Goal: Task Accomplishment & Management: Manage account settings

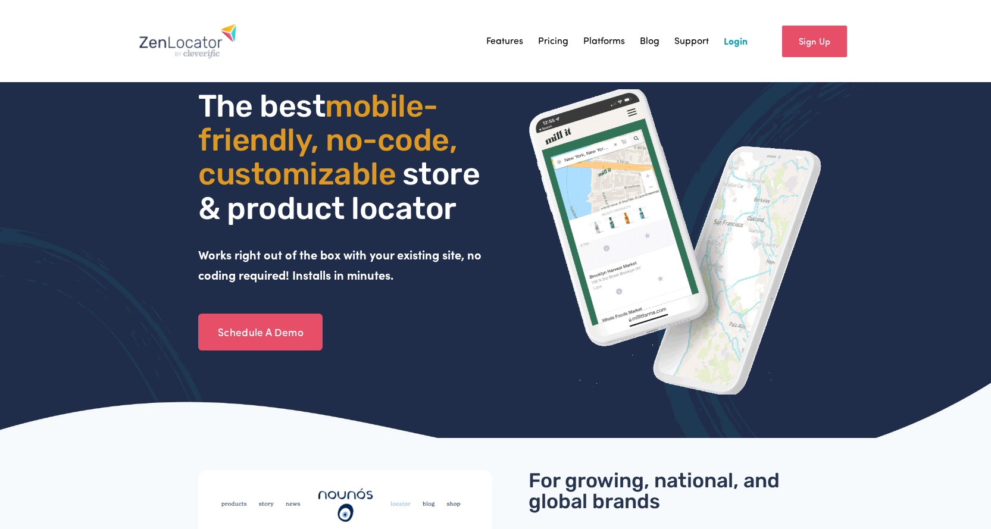
click at [734, 43] on link "Login" at bounding box center [736, 41] width 24 height 18
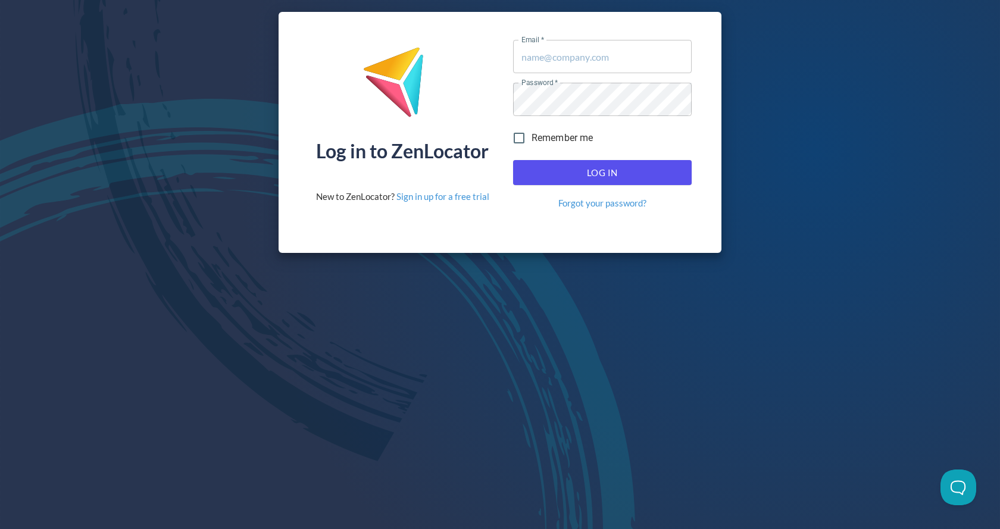
type input "lmccary@pinnaclesalesgroup.com"
click at [615, 173] on span "Log In" at bounding box center [602, 172] width 152 height 15
